Goal: Transaction & Acquisition: Purchase product/service

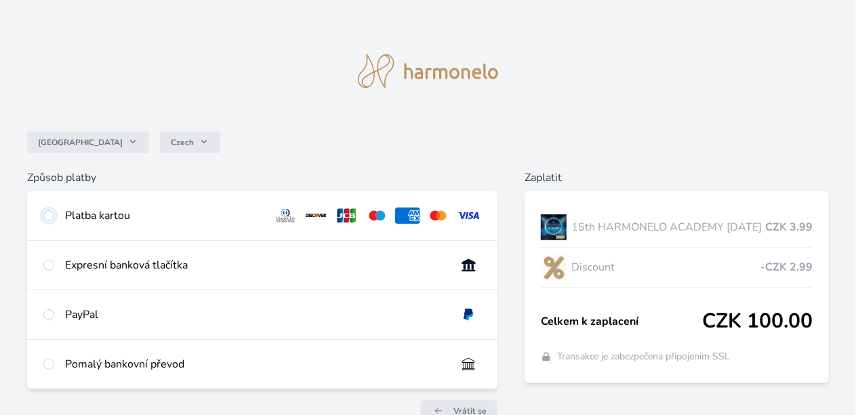
click at [54, 213] on input "radio" at bounding box center [48, 215] width 11 height 11
radio input "true"
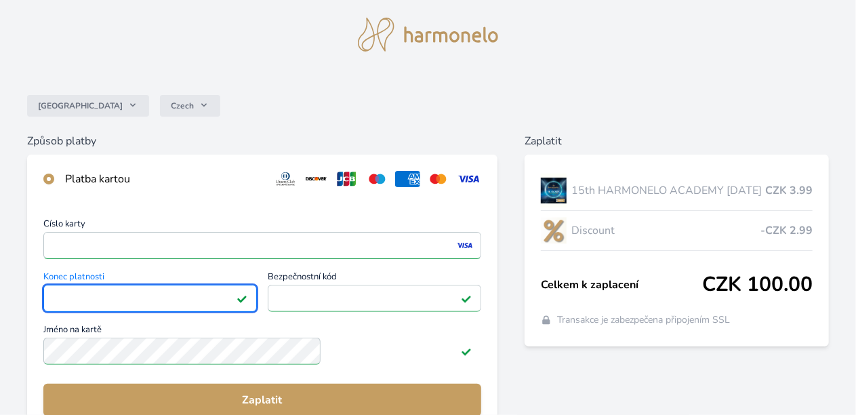
scroll to position [85, 0]
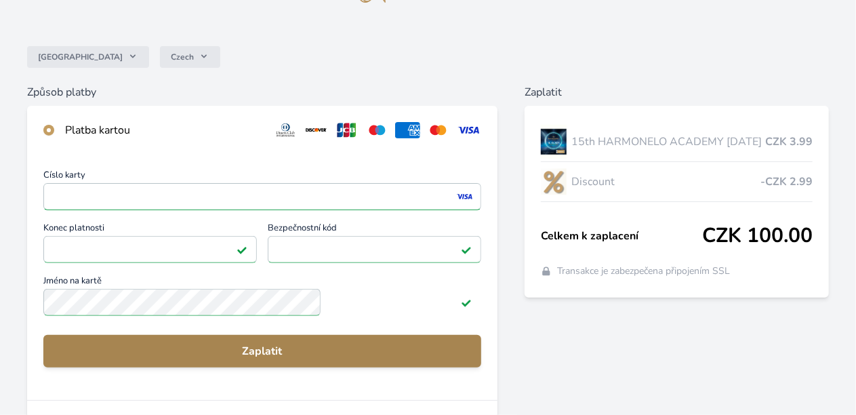
click at [407, 367] on button "Zaplatit" at bounding box center [262, 351] width 438 height 33
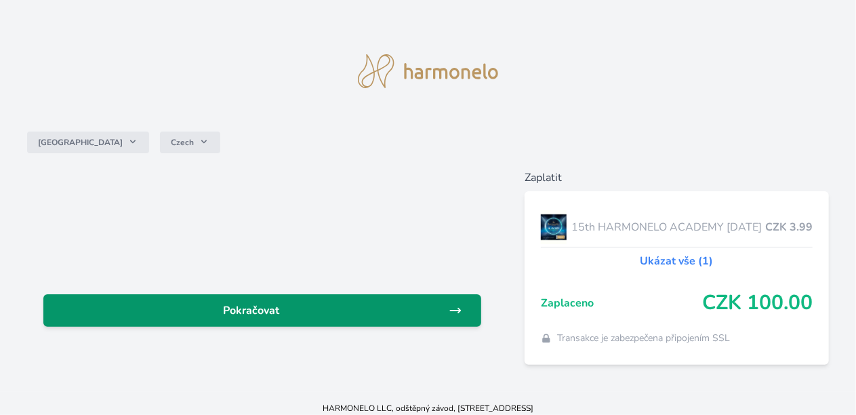
click at [310, 307] on span "Pokračovat" at bounding box center [251, 310] width 394 height 16
